Goal: Transaction & Acquisition: Purchase product/service

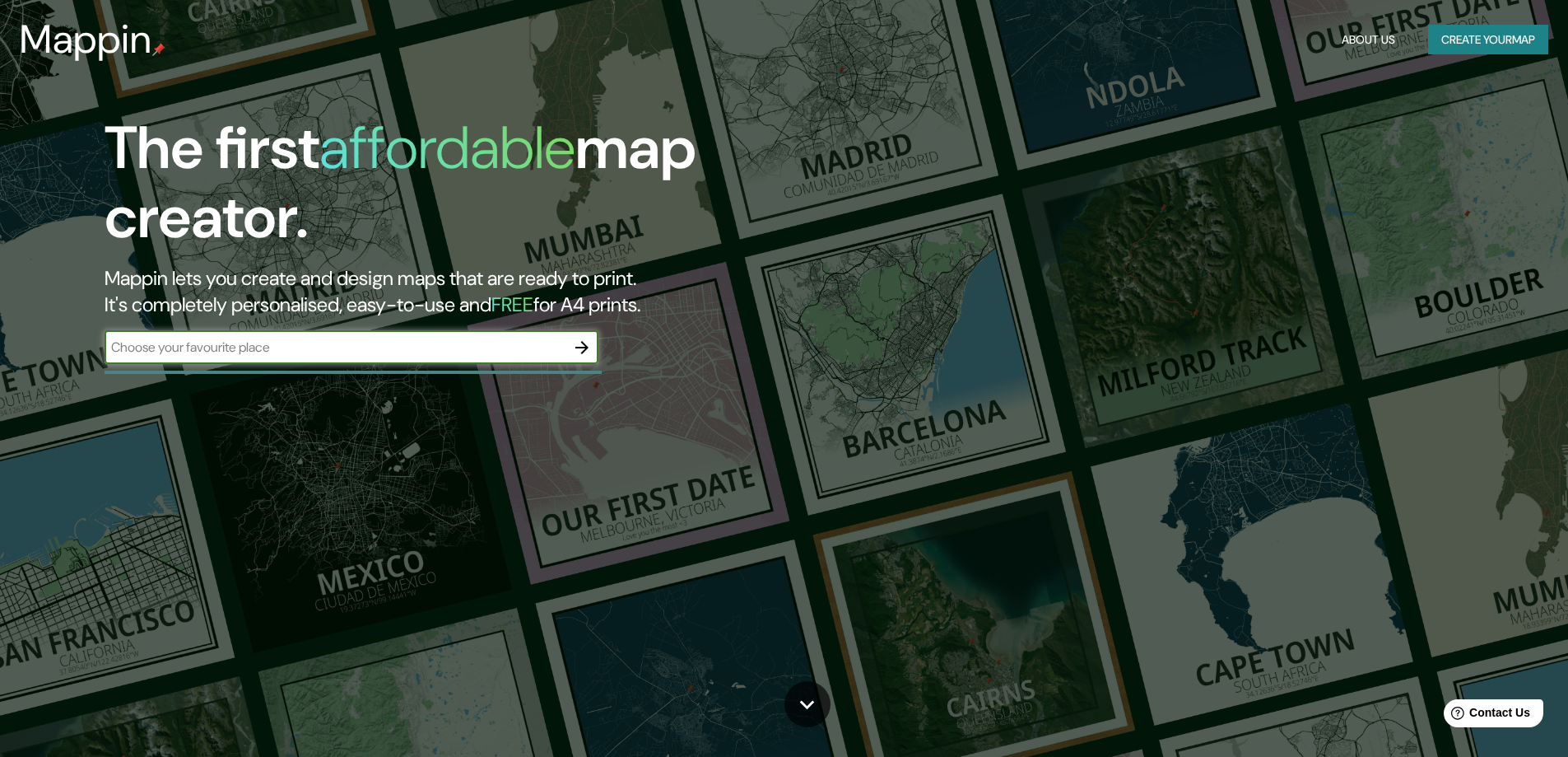
click at [492, 343] on input "text" at bounding box center [334, 347] width 461 height 19
type input "seville"
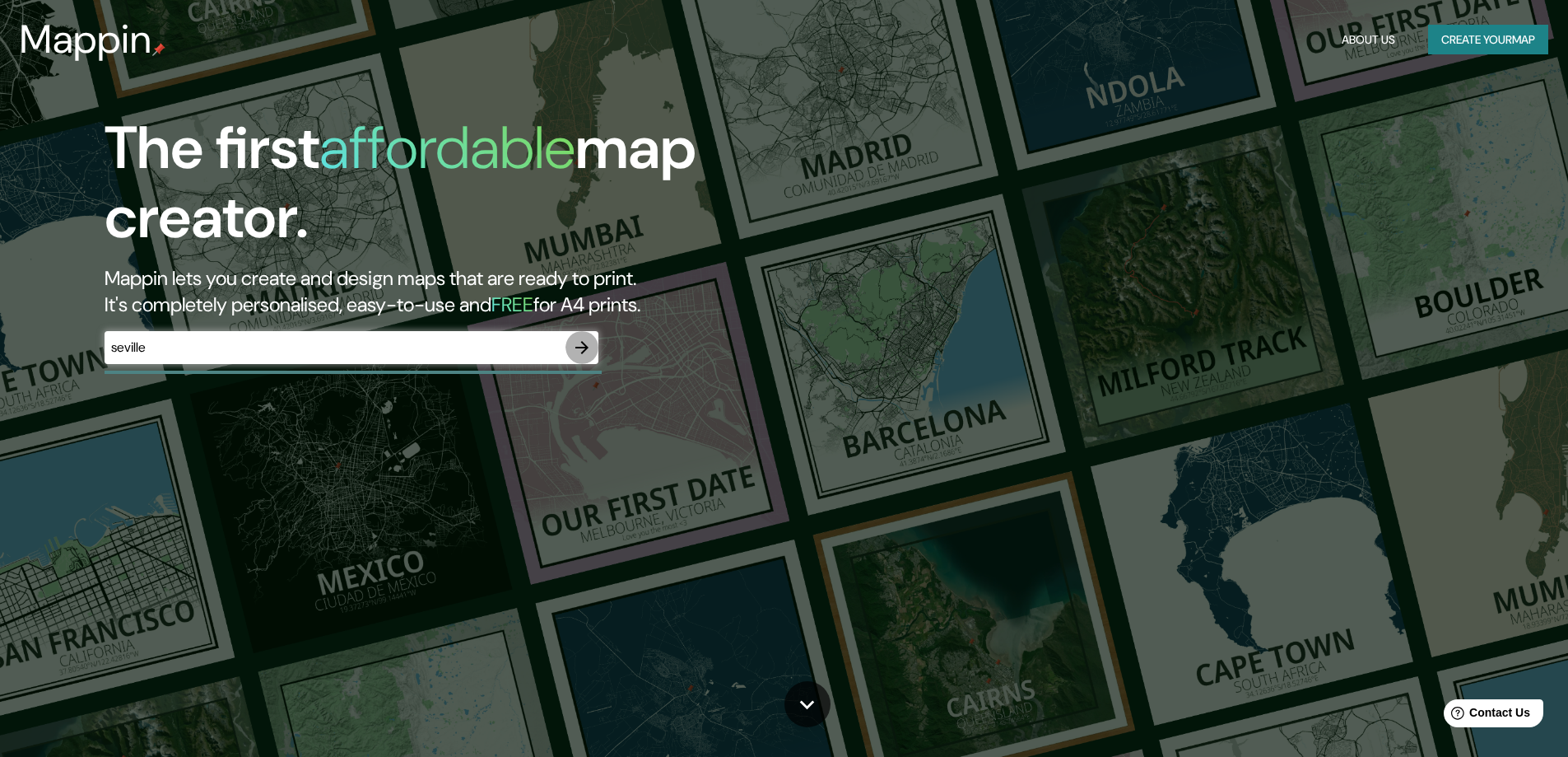
click at [589, 345] on icon "button" at bounding box center [582, 348] width 20 height 20
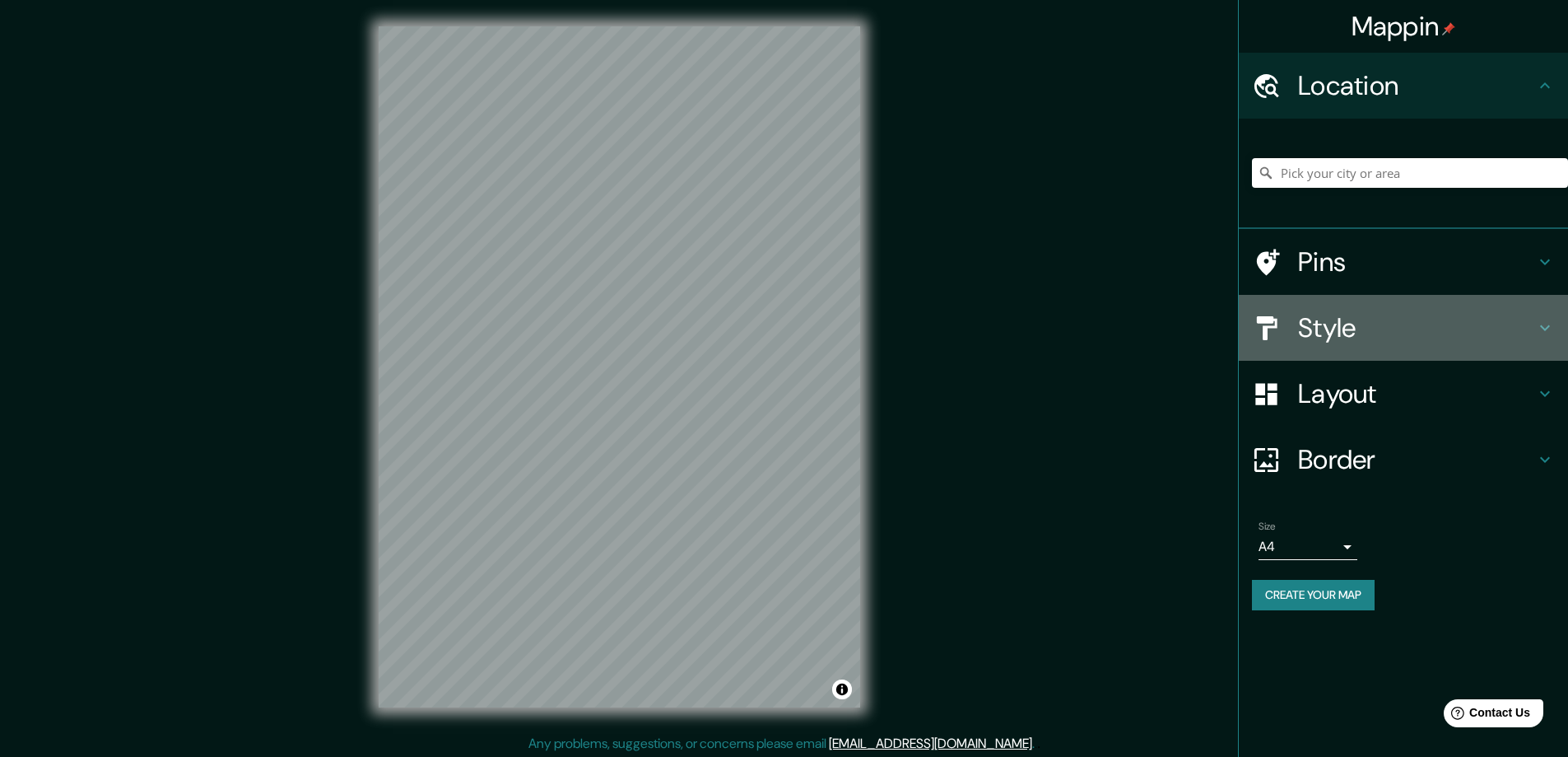
click at [1360, 329] on h4 "Style" at bounding box center [1416, 328] width 237 height 33
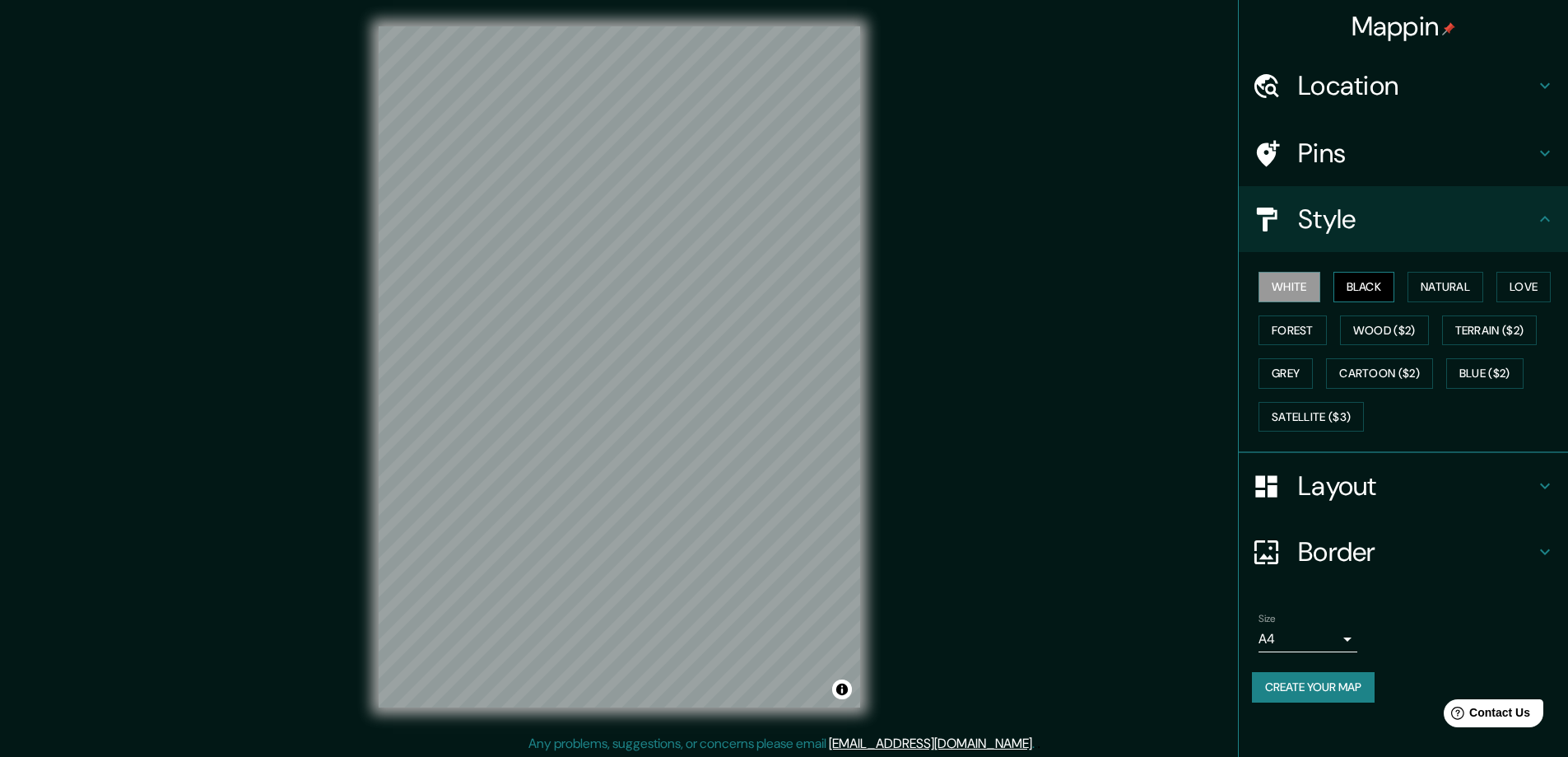
click at [1366, 284] on button "Black" at bounding box center [1365, 287] width 62 height 31
click at [1450, 284] on button "Natural" at bounding box center [1445, 287] width 76 height 31
click at [1522, 290] on button "Love" at bounding box center [1523, 287] width 54 height 31
click at [1499, 333] on button "Terrain ($2)" at bounding box center [1490, 330] width 96 height 31
click at [1364, 489] on h4 "Layout" at bounding box center [1416, 486] width 237 height 33
